Goal: Navigation & Orientation: Find specific page/section

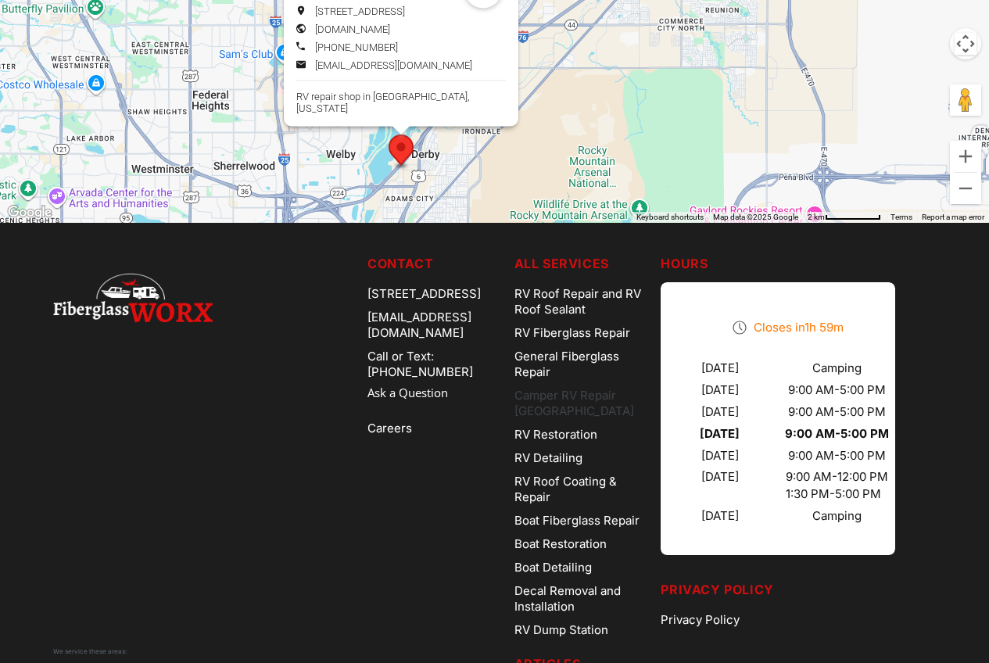
drag, startPoint x: 711, startPoint y: 263, endPoint x: 657, endPoint y: 460, distance: 204.3
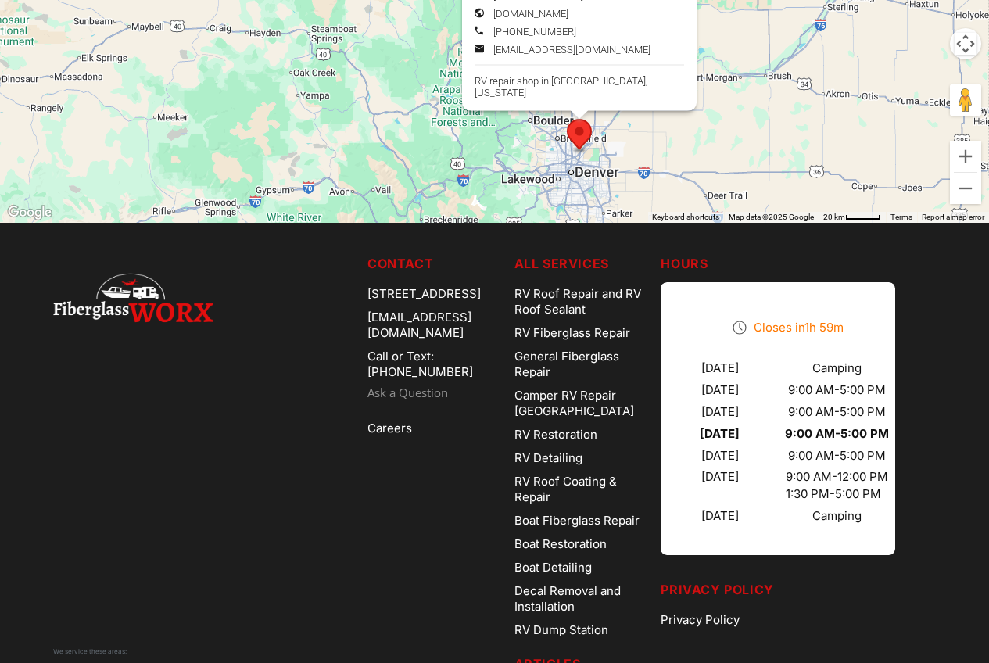
drag, startPoint x: 498, startPoint y: 386, endPoint x: 497, endPoint y: 443, distance: 57.1
click at [490, 486] on nav "Contact [STREET_ADDRESS] [EMAIL_ADDRESS][DOMAIN_NAME] Call or Text: [PHONE_NUMB…" at bounding box center [435, 542] width 134 height 577
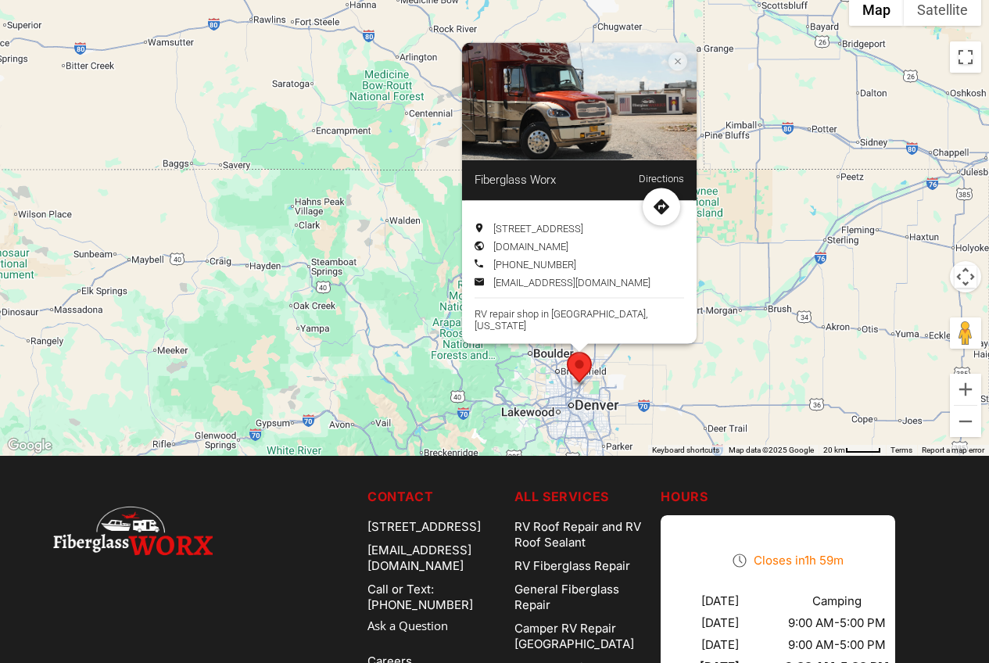
scroll to position [4535, 0]
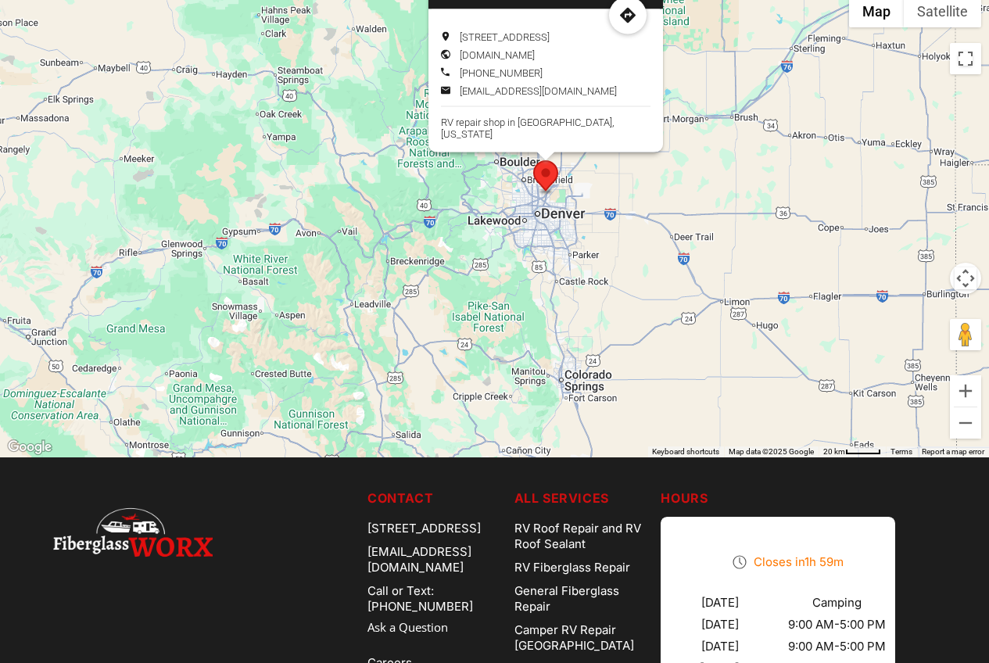
drag, startPoint x: 467, startPoint y: 380, endPoint x: 443, endPoint y: 242, distance: 139.7
click at [443, 242] on div "Fiberglass Worx Directions [STREET_ADDRESS] [DOMAIN_NAME]" at bounding box center [494, 222] width 989 height 469
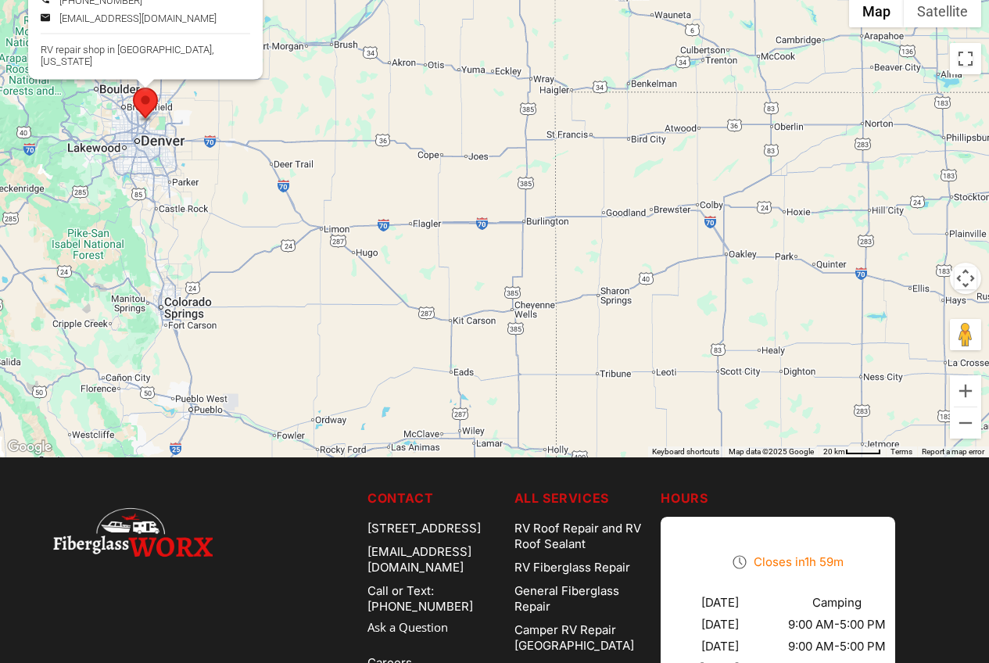
drag, startPoint x: 729, startPoint y: 325, endPoint x: 324, endPoint y: 253, distance: 411.5
click at [324, 253] on div "Fiberglass Worx Directions [STREET_ADDRESS] [DOMAIN_NAME]" at bounding box center [494, 222] width 989 height 469
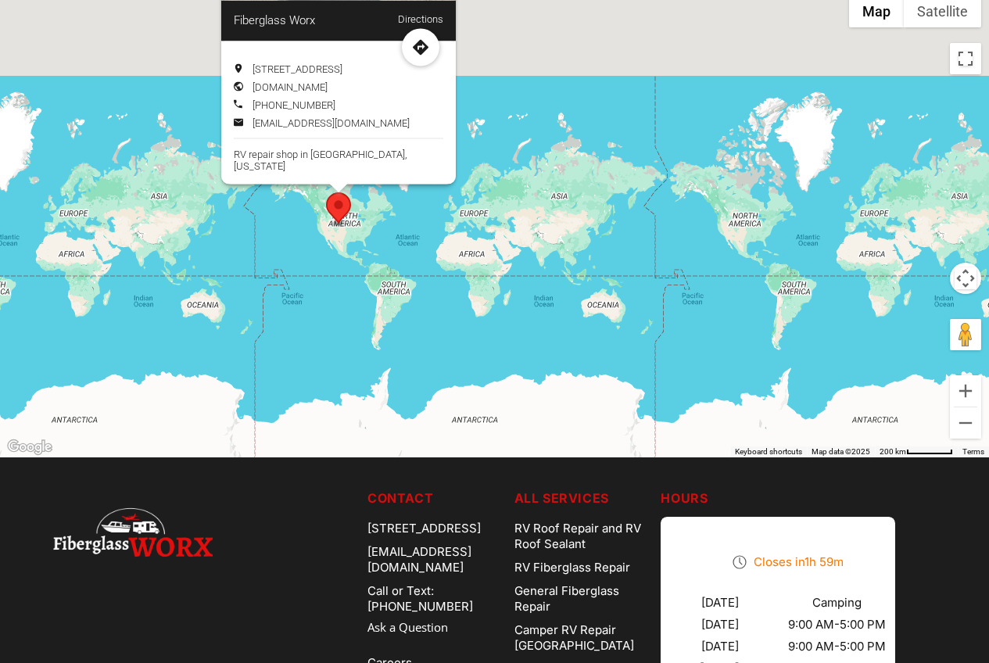
drag, startPoint x: 309, startPoint y: 321, endPoint x: 494, endPoint y: 380, distance: 194.6
click at [494, 380] on div "Fiberglass Worx Directions [STREET_ADDRESS] [DOMAIN_NAME]" at bounding box center [494, 222] width 989 height 469
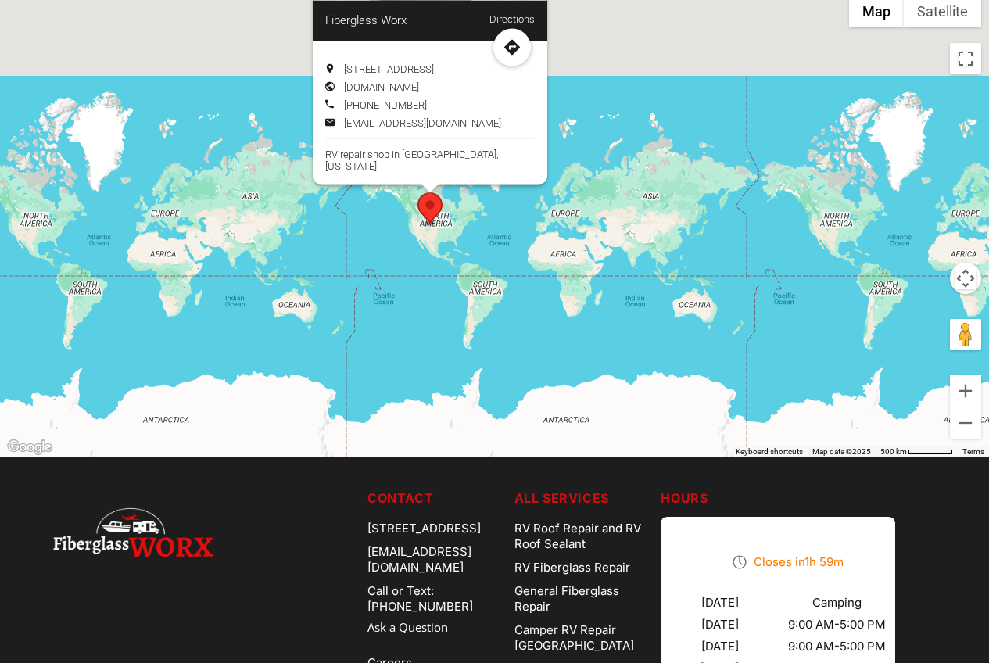
drag, startPoint x: 249, startPoint y: 360, endPoint x: 686, endPoint y: 324, distance: 438.6
click at [656, 326] on div "Fiberglass Worx Directions [STREET_ADDRESS] [DOMAIN_NAME]" at bounding box center [494, 222] width 989 height 469
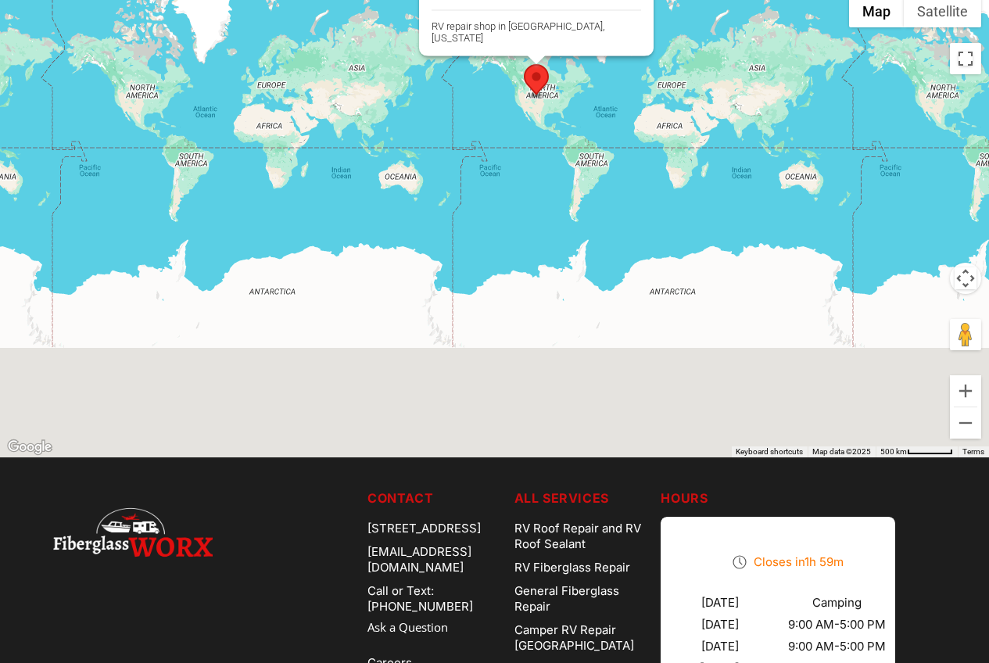
drag, startPoint x: 512, startPoint y: 328, endPoint x: 600, endPoint y: 328, distance: 87.6
click at [590, 328] on div "Fiberglass Worx Directions [STREET_ADDRESS] [DOMAIN_NAME]" at bounding box center [494, 222] width 989 height 469
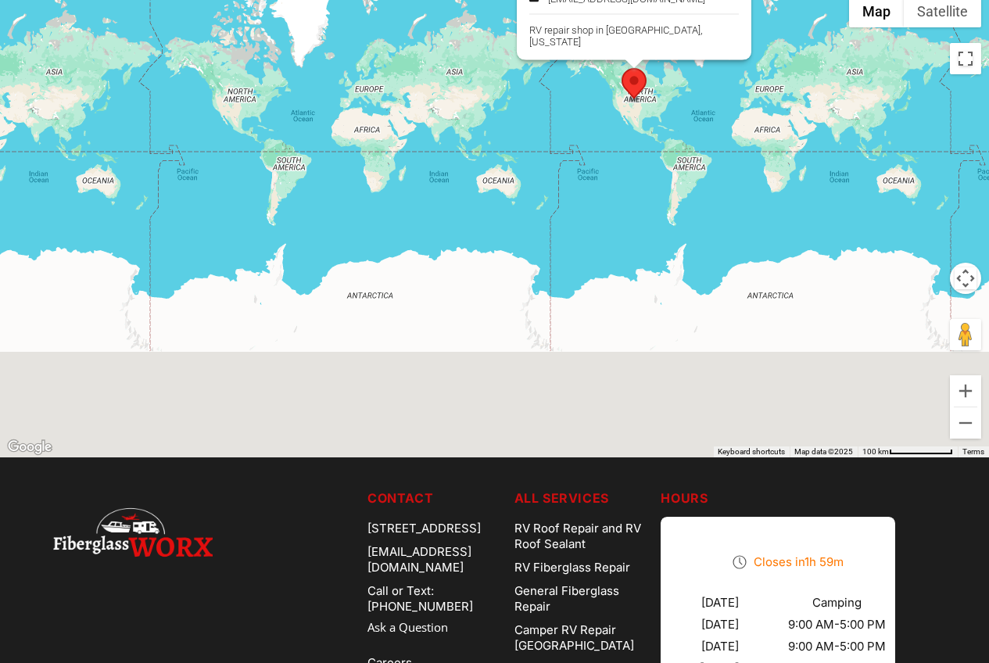
drag, startPoint x: 90, startPoint y: 326, endPoint x: 502, endPoint y: 393, distance: 417.4
click at [500, 393] on div "Fiberglass Worx Directions [STREET_ADDRESS] [DOMAIN_NAME]" at bounding box center [494, 222] width 989 height 469
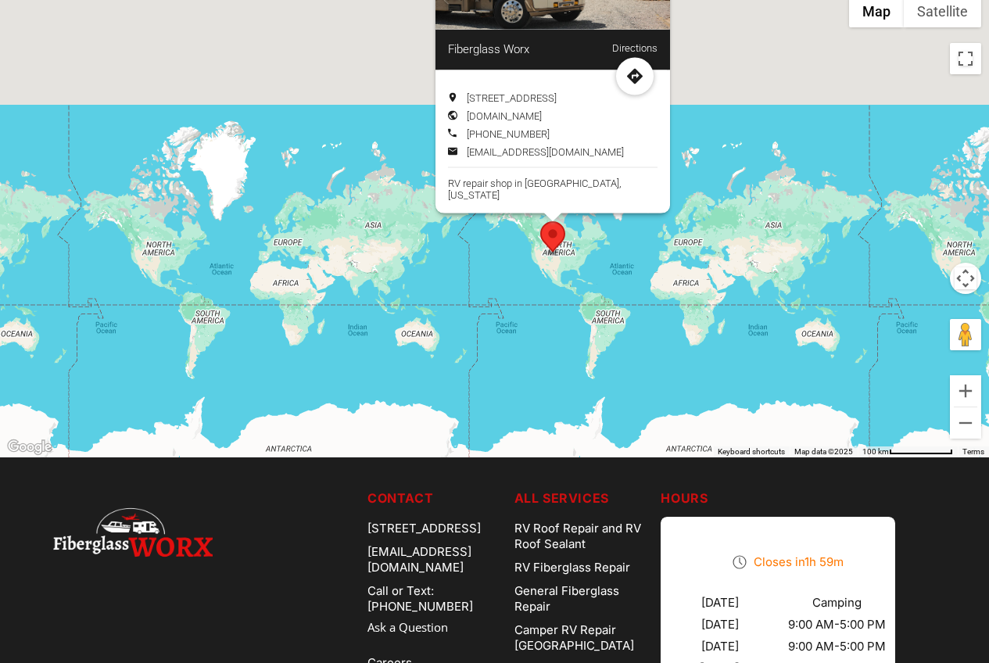
drag, startPoint x: 177, startPoint y: 364, endPoint x: 706, endPoint y: 378, distance: 529.6
click at [631, 378] on div "Fiberglass Worx Directions [STREET_ADDRESS] [DOMAIN_NAME]" at bounding box center [494, 222] width 989 height 469
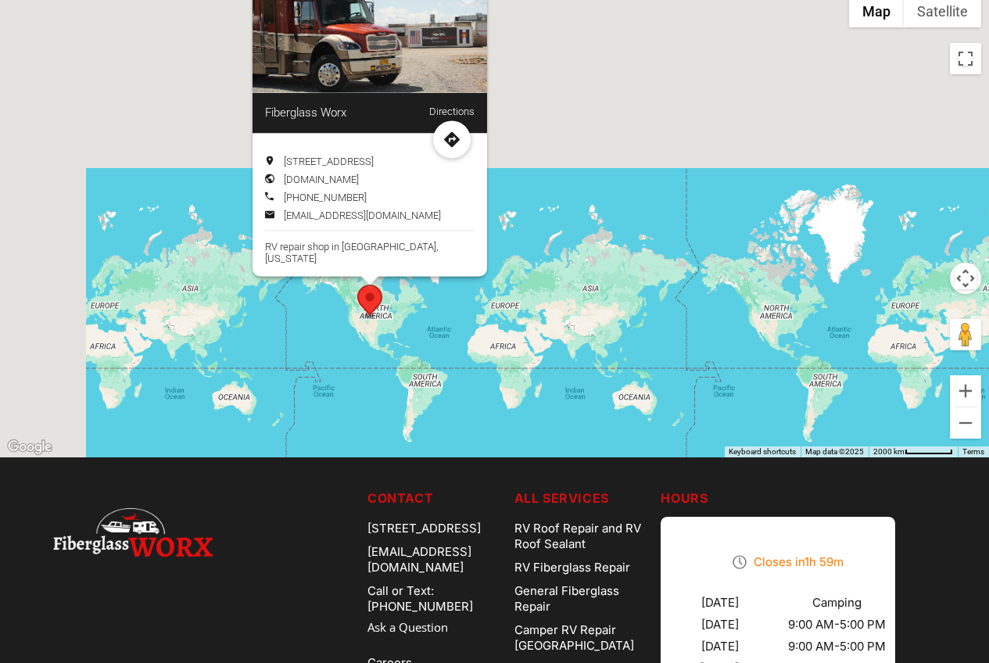
drag, startPoint x: 674, startPoint y: 361, endPoint x: 1000, endPoint y: 358, distance: 326.1
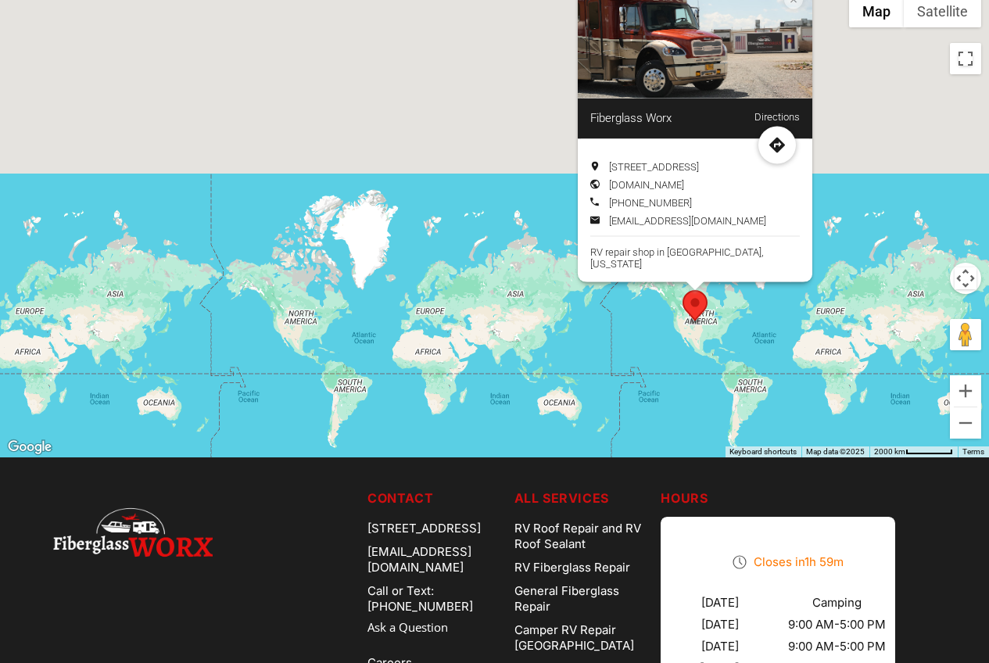
drag, startPoint x: 506, startPoint y: 355, endPoint x: 642, endPoint y: 364, distance: 136.3
click at [642, 364] on div "Fiberglass Worx Directions [STREET_ADDRESS] [DOMAIN_NAME]" at bounding box center [494, 222] width 989 height 469
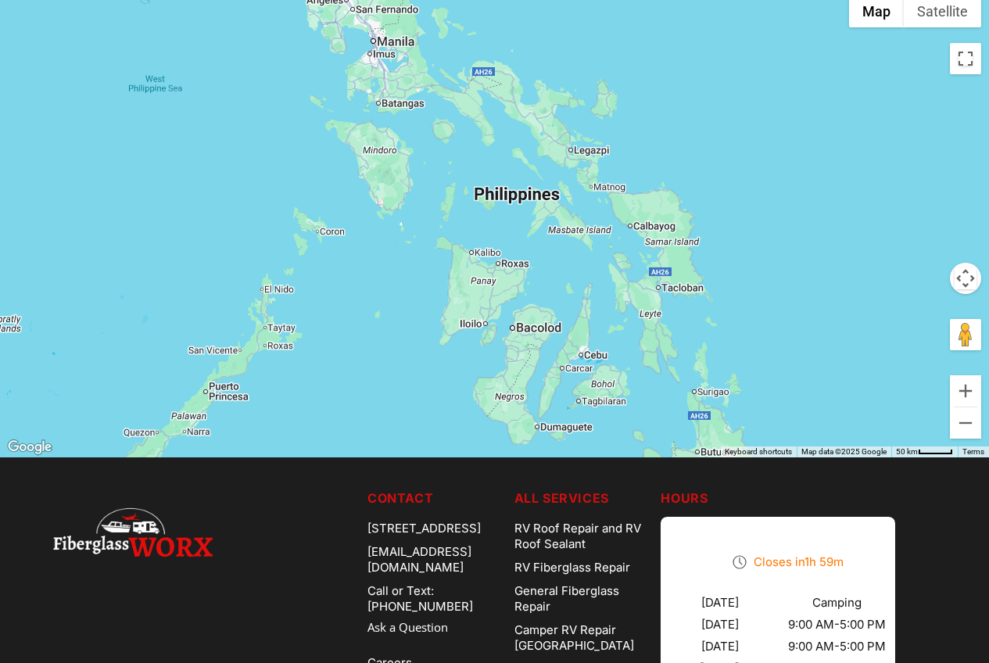
drag, startPoint x: 615, startPoint y: 367, endPoint x: 629, endPoint y: 493, distance: 126.7
click at [629, 457] on div "Fiberglass Worx Directions [STREET_ADDRESS] [DOMAIN_NAME]" at bounding box center [494, 222] width 989 height 469
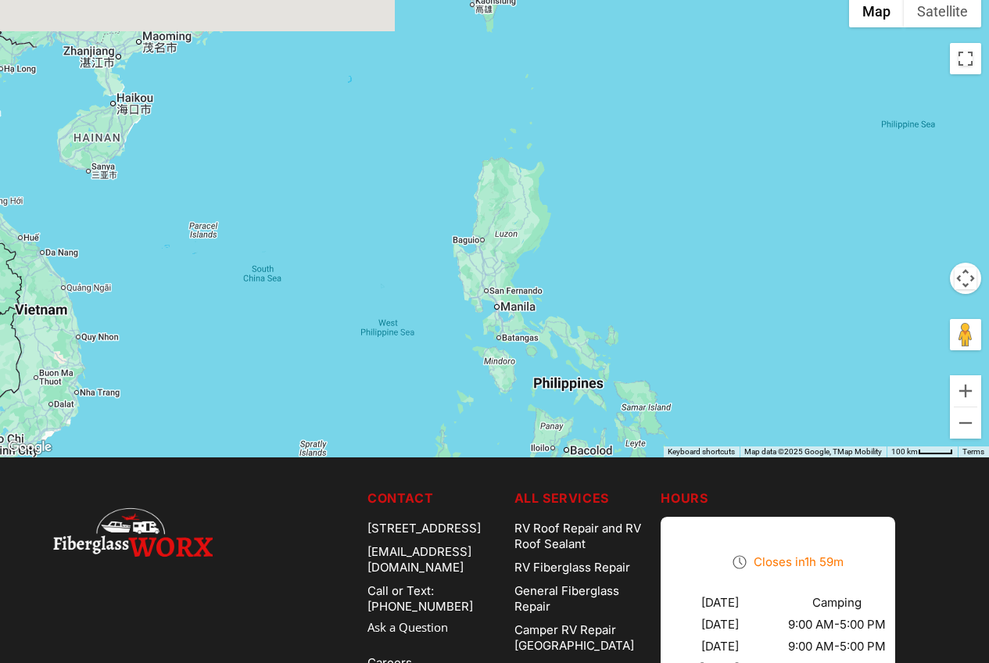
drag, startPoint x: 511, startPoint y: 294, endPoint x: 513, endPoint y: 415, distance: 121.2
click at [513, 415] on div "Fiberglass Worx Directions [STREET_ADDRESS] [DOMAIN_NAME]" at bounding box center [494, 222] width 989 height 469
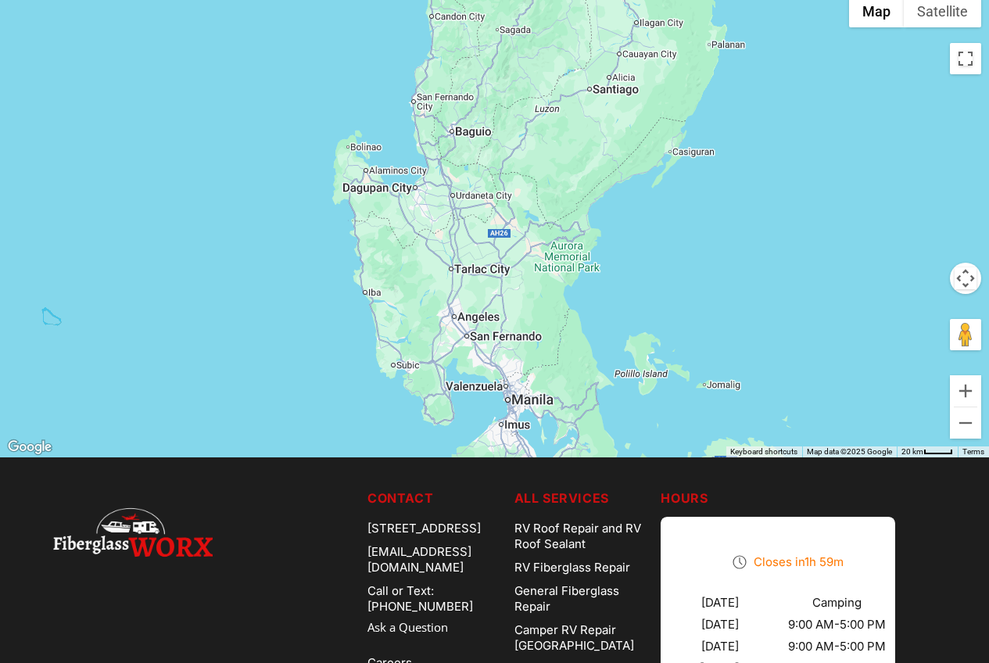
drag, startPoint x: 646, startPoint y: 392, endPoint x: 500, endPoint y: 181, distance: 256.2
click at [519, 217] on div "Fiberglass Worx Directions [STREET_ADDRESS] [DOMAIN_NAME]" at bounding box center [494, 222] width 989 height 469
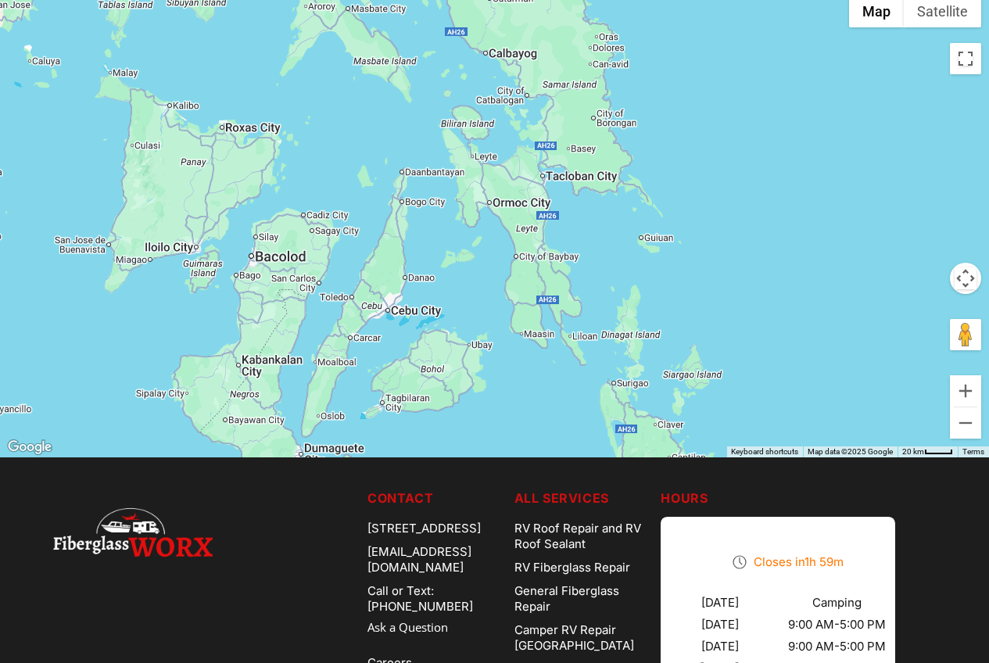
drag, startPoint x: 611, startPoint y: 264, endPoint x: 591, endPoint y: 246, distance: 26.0
click at [591, 246] on div "Fiberglass Worx Directions [STREET_ADDRESS] [DOMAIN_NAME]" at bounding box center [494, 222] width 989 height 469
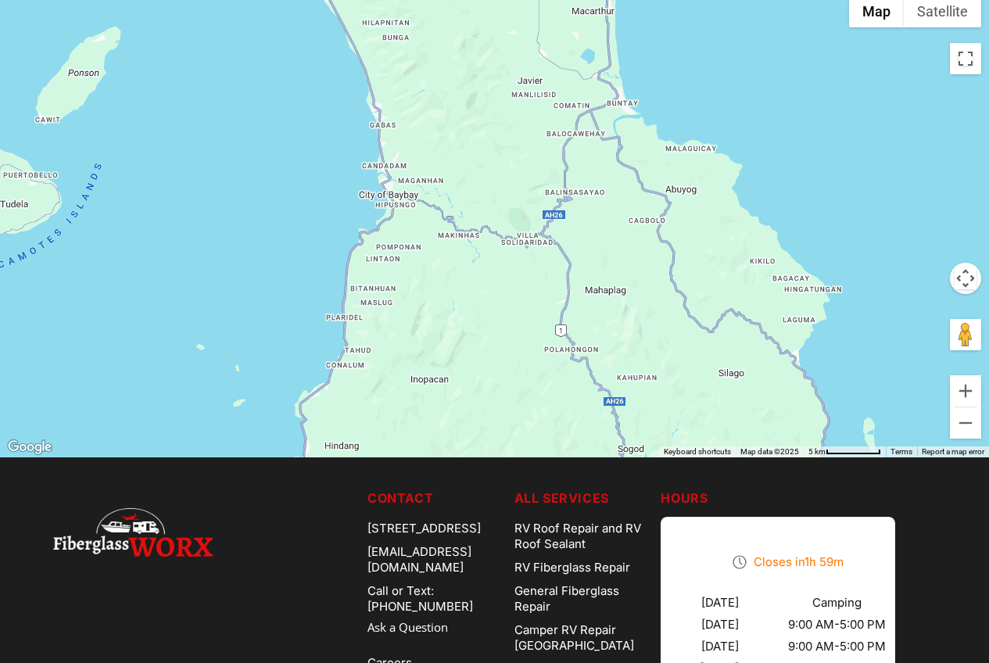
drag, startPoint x: 637, startPoint y: 303, endPoint x: 587, endPoint y: 307, distance: 50.3
click at [587, 307] on div "Fiberglass Worx Directions [STREET_ADDRESS] [DOMAIN_NAME]" at bounding box center [494, 222] width 989 height 469
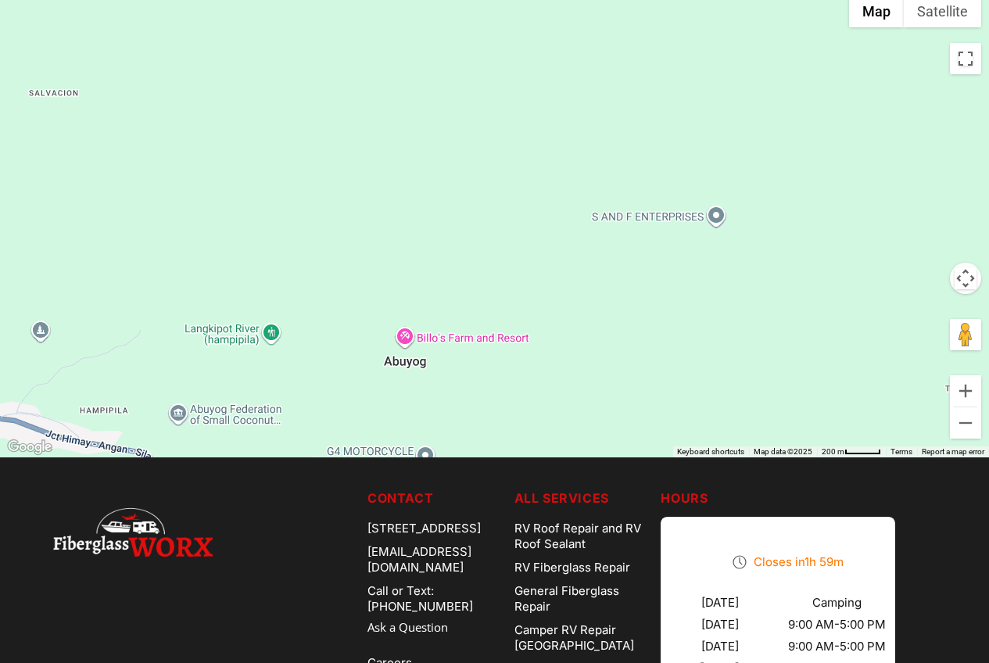
drag, startPoint x: 626, startPoint y: 188, endPoint x: 597, endPoint y: 116, distance: 77.5
click at [597, 116] on div "Fiberglass Worx Directions [STREET_ADDRESS] [DOMAIN_NAME]" at bounding box center [494, 222] width 989 height 469
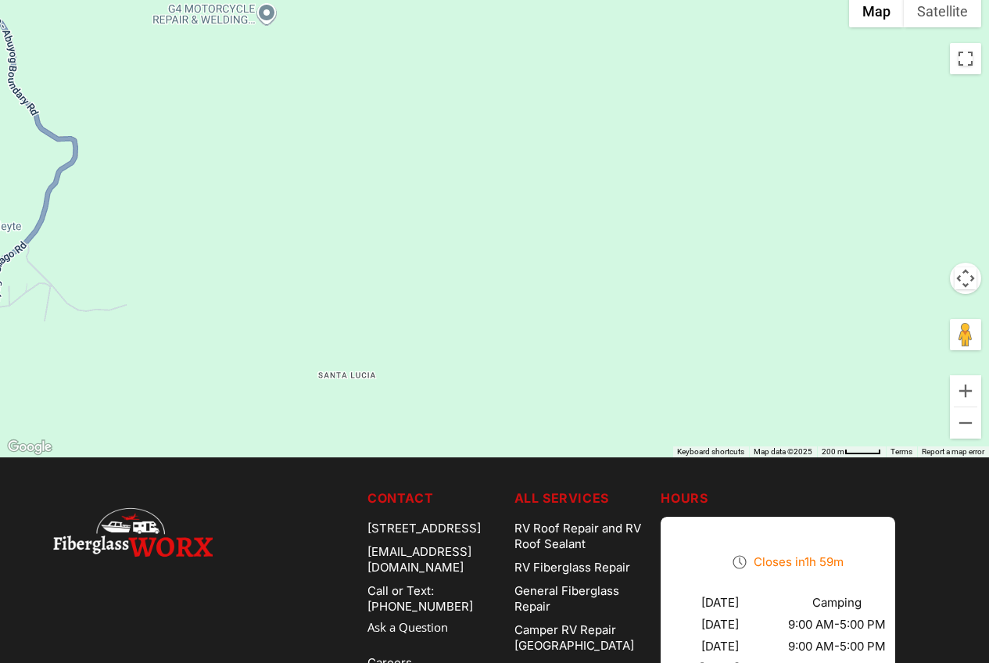
drag, startPoint x: 646, startPoint y: 309, endPoint x: 805, endPoint y: 278, distance: 162.6
click at [787, 282] on div "Fiberglass Worx Directions [STREET_ADDRESS] [DOMAIN_NAME]" at bounding box center [494, 222] width 989 height 469
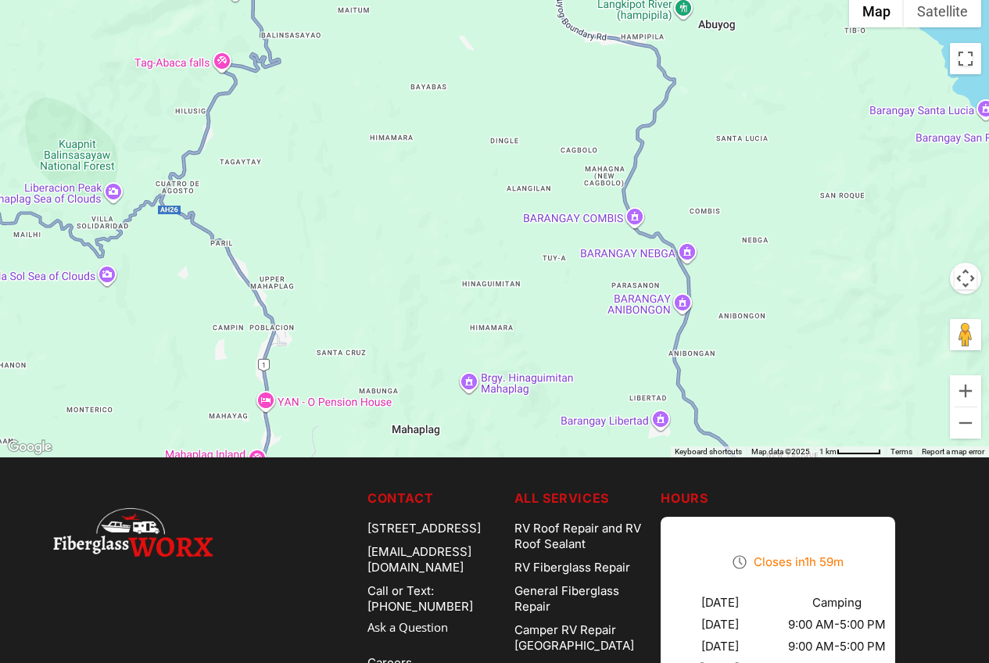
drag, startPoint x: 512, startPoint y: 257, endPoint x: 538, endPoint y: 176, distance: 85.3
click at [538, 176] on div "Fiberglass Worx Directions [STREET_ADDRESS] [DOMAIN_NAME]" at bounding box center [494, 222] width 989 height 469
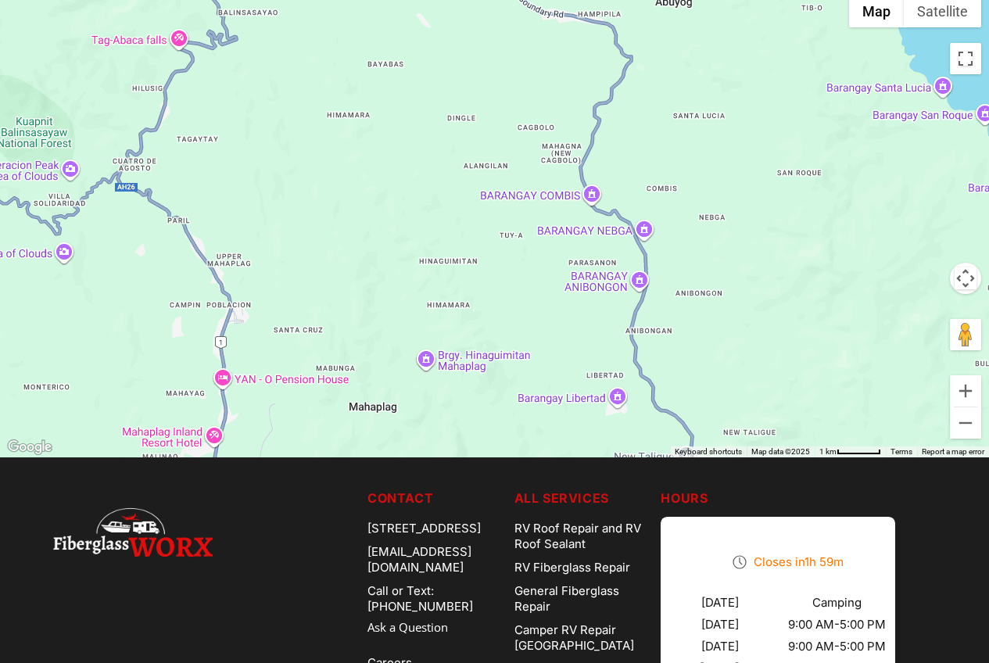
drag, startPoint x: 504, startPoint y: 328, endPoint x: 473, endPoint y: 325, distance: 30.7
click at [473, 325] on div "Fiberglass Worx Directions [STREET_ADDRESS] [DOMAIN_NAME]" at bounding box center [494, 222] width 989 height 469
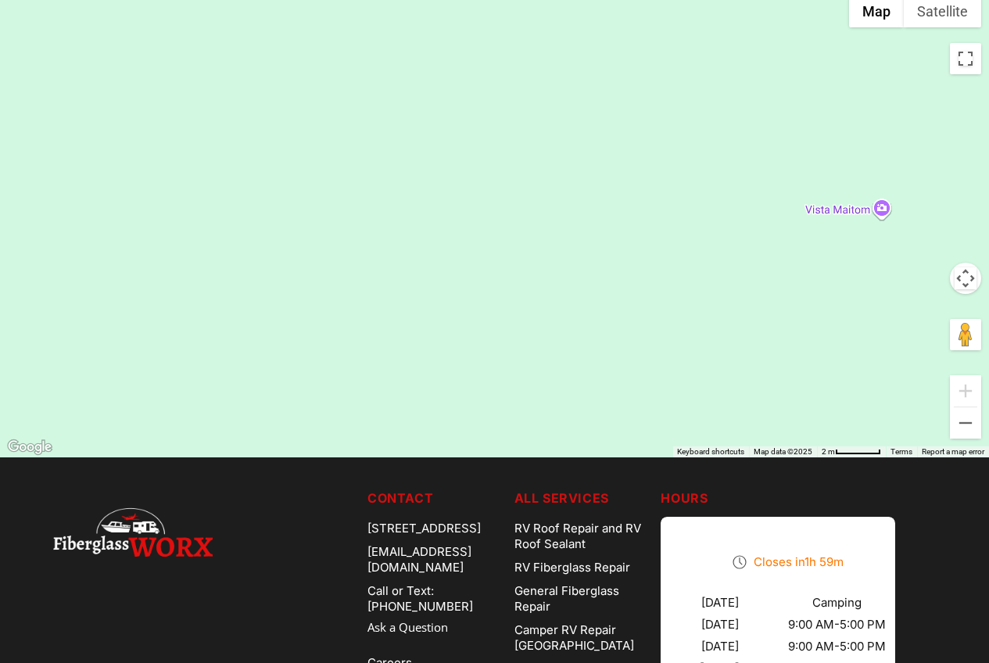
drag, startPoint x: 876, startPoint y: 292, endPoint x: 346, endPoint y: 282, distance: 529.5
click at [369, 285] on div "Fiberglass Worx Directions [STREET_ADDRESS] [DOMAIN_NAME]" at bounding box center [494, 222] width 989 height 469
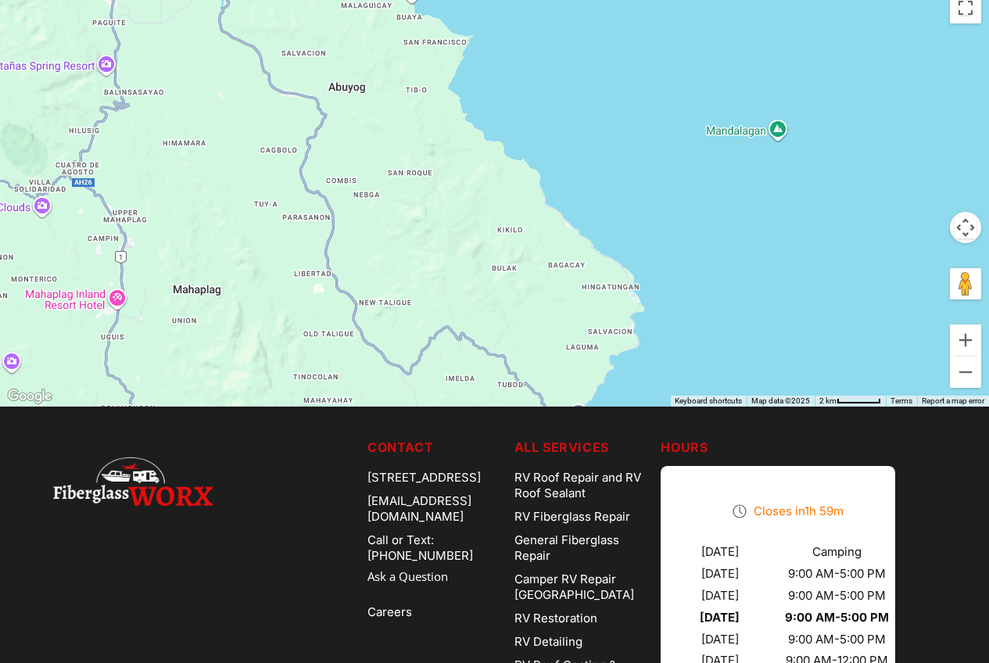
scroll to position [4591, 0]
